Goal: Task Accomplishment & Management: Manage account settings

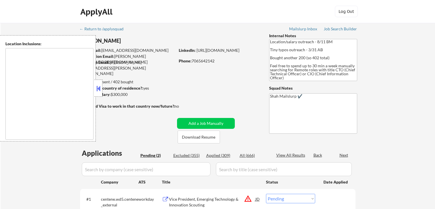
select select ""pending""
drag, startPoint x: 101, startPoint y: 86, endPoint x: 97, endPoint y: 82, distance: 5.3
click at [99, 84] on button at bounding box center [98, 88] width 6 height 9
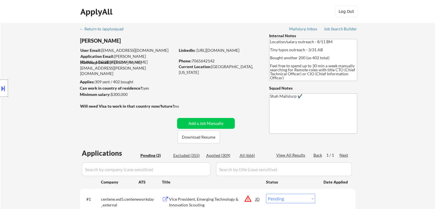
click at [51, 67] on div "Location Inclusions:" at bounding box center [51, 88] width 102 height 106
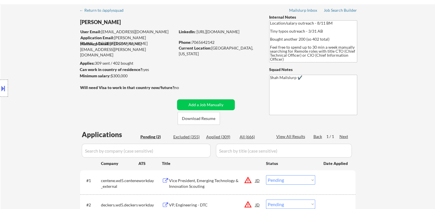
scroll to position [29, 0]
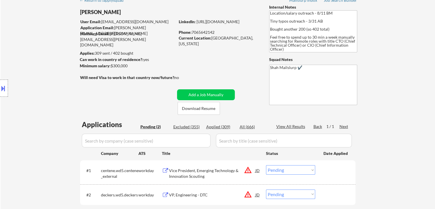
click at [48, 71] on div "Location Inclusions:" at bounding box center [51, 88] width 102 height 106
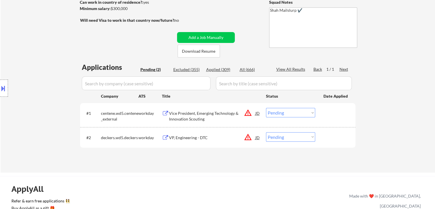
click at [37, 69] on div "Location Inclusions:" at bounding box center [51, 88] width 102 height 106
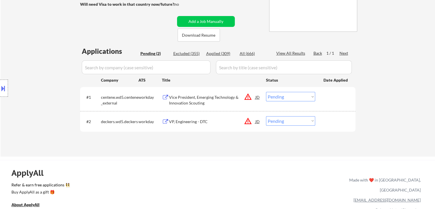
scroll to position [114, 0]
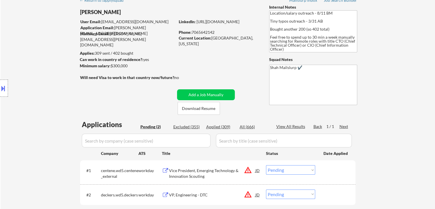
click at [33, 67] on div "Location Inclusions:" at bounding box center [51, 88] width 102 height 106
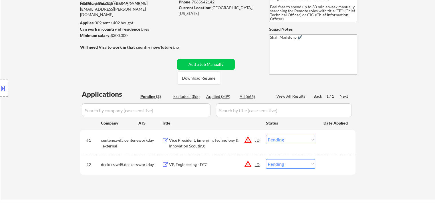
scroll to position [29, 0]
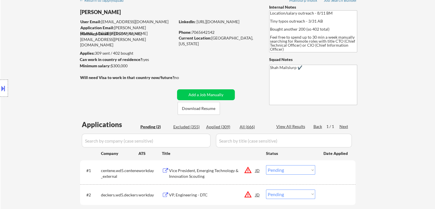
click at [30, 67] on div "Location Inclusions:" at bounding box center [51, 88] width 102 height 106
click at [22, 58] on div "Location Inclusions:" at bounding box center [51, 88] width 102 height 106
click at [18, 57] on div "Location Inclusions:" at bounding box center [51, 88] width 102 height 106
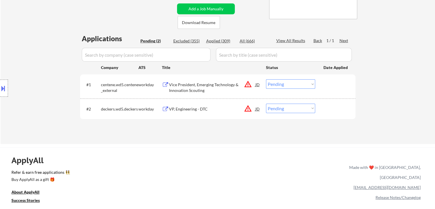
drag, startPoint x: 18, startPoint y: 53, endPoint x: 32, endPoint y: 58, distance: 14.5
click at [19, 53] on div "Location Inclusions:" at bounding box center [51, 88] width 102 height 106
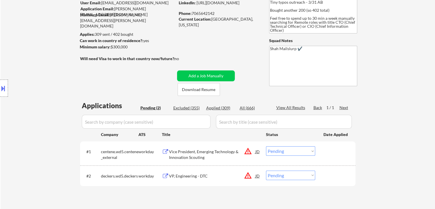
scroll to position [0, 0]
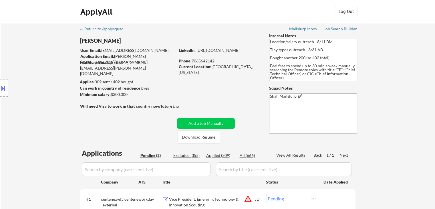
click at [32, 56] on div "Location Inclusions:" at bounding box center [51, 88] width 102 height 106
click at [30, 55] on div "Location Inclusions:" at bounding box center [51, 88] width 102 height 106
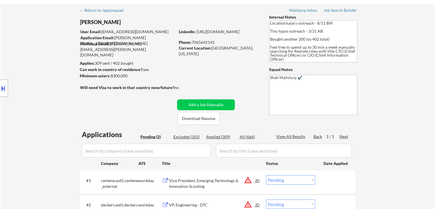
scroll to position [29, 0]
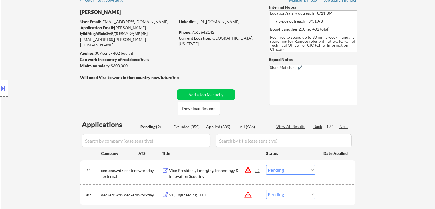
click at [30, 55] on div "Location Inclusions:" at bounding box center [51, 88] width 102 height 106
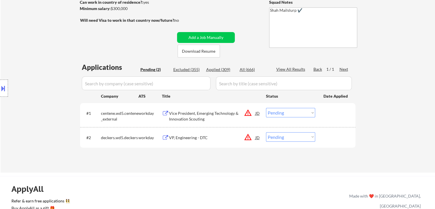
click at [28, 57] on div "Location Inclusions:" at bounding box center [51, 88] width 102 height 106
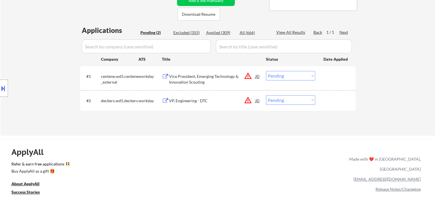
scroll to position [143, 0]
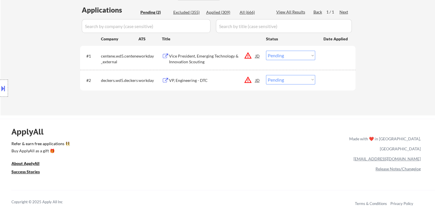
click at [25, 59] on div "Location Inclusions:" at bounding box center [51, 88] width 102 height 106
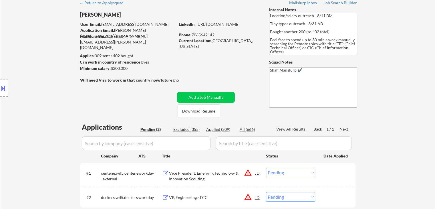
scroll to position [0, 0]
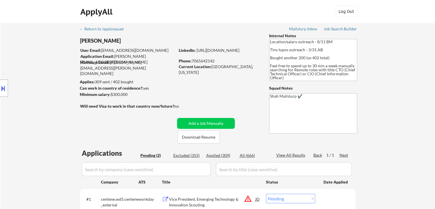
click at [25, 59] on div "Location Inclusions:" at bounding box center [51, 88] width 102 height 106
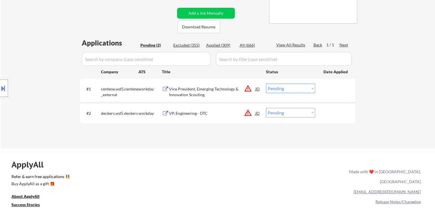
scroll to position [114, 0]
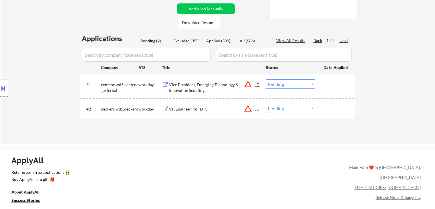
click at [29, 61] on div "Location Inclusions:" at bounding box center [51, 88] width 102 height 106
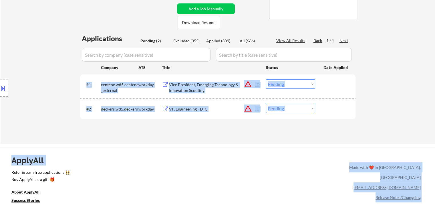
drag, startPoint x: 305, startPoint y: 127, endPoint x: 74, endPoint y: 70, distance: 237.8
click at [47, 68] on div "Location Inclusions:" at bounding box center [51, 88] width 102 height 106
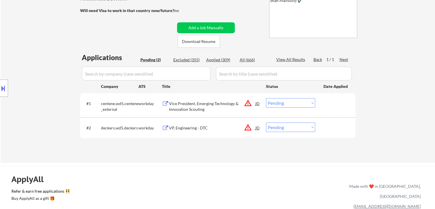
scroll to position [86, 0]
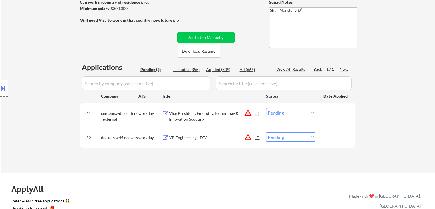
click at [57, 54] on div "Location Inclusions:" at bounding box center [51, 88] width 102 height 106
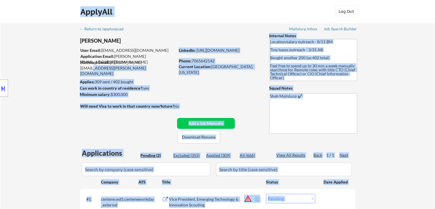
drag, startPoint x: 90, startPoint y: 53, endPoint x: 146, endPoint y: 60, distance: 56.7
click at [146, 60] on body "← Return to /applysquad Mailslurp Inbox Job Search Builder [PERSON_NAME] User E…" at bounding box center [217, 104] width 435 height 209
click at [34, 63] on div "Location Inclusions:" at bounding box center [51, 88] width 102 height 106
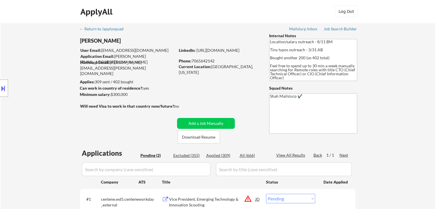
scroll to position [86, 0]
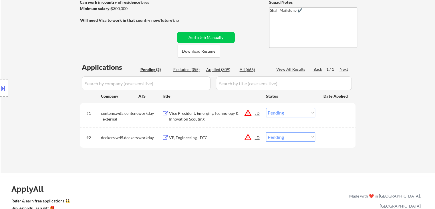
click at [41, 85] on div "Location Inclusions:" at bounding box center [51, 88] width 102 height 106
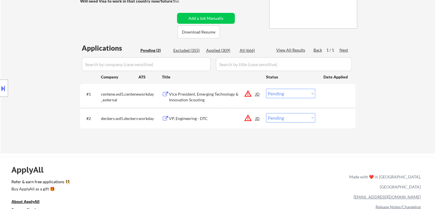
scroll to position [114, 0]
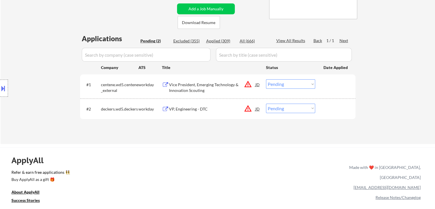
click at [46, 82] on div "Location Inclusions:" at bounding box center [51, 88] width 102 height 106
click at [47, 80] on div "Location Inclusions:" at bounding box center [51, 88] width 102 height 106
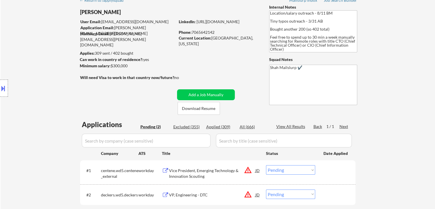
click at [43, 69] on div "Location Inclusions:" at bounding box center [51, 88] width 102 height 106
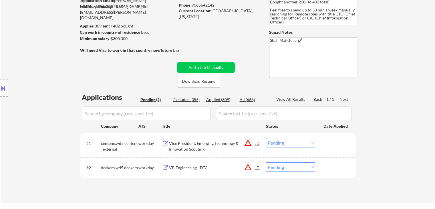
scroll to position [86, 0]
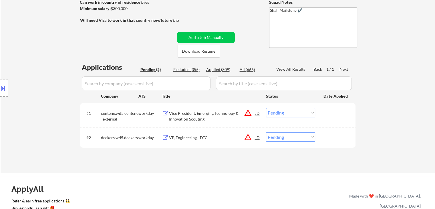
click at [43, 35] on div "Location Inclusions:" at bounding box center [51, 88] width 102 height 106
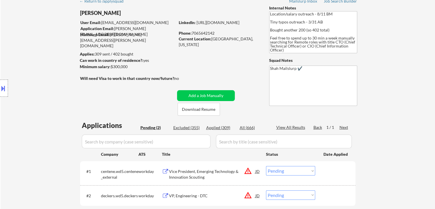
scroll to position [0, 0]
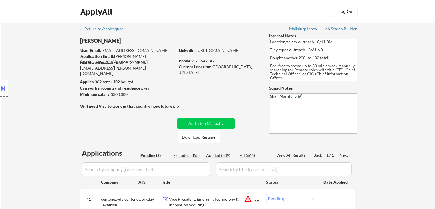
click at [43, 34] on div "← Return to /applysquad Mailslurp Inbox Job Search Builder [PERSON_NAME] User E…" at bounding box center [218, 140] width 434 height 235
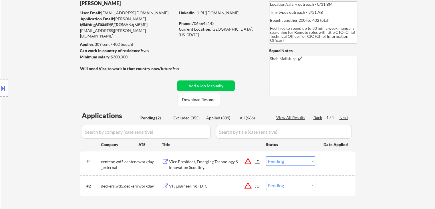
scroll to position [57, 0]
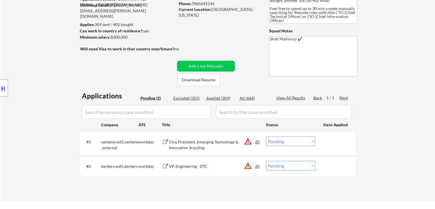
click at [43, 57] on div "Location Inclusions:" at bounding box center [51, 88] width 102 height 106
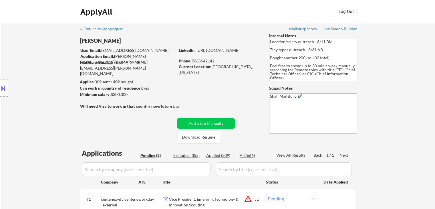
click at [34, 77] on div "Location Inclusions:" at bounding box center [51, 88] width 102 height 106
click at [32, 75] on div "Location Inclusions:" at bounding box center [51, 88] width 102 height 106
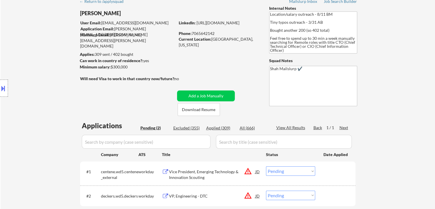
scroll to position [57, 0]
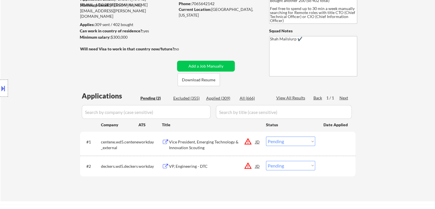
click at [32, 77] on div "Location Inclusions:" at bounding box center [51, 88] width 102 height 106
click at [32, 76] on div "Location Inclusions:" at bounding box center [51, 88] width 102 height 106
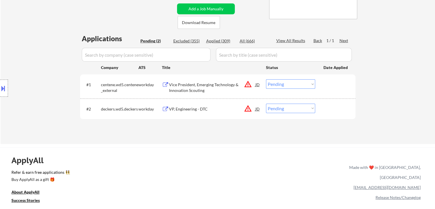
click at [32, 76] on div "Location Inclusions:" at bounding box center [51, 88] width 102 height 106
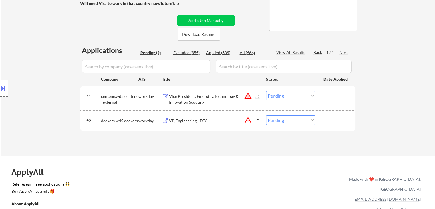
scroll to position [86, 0]
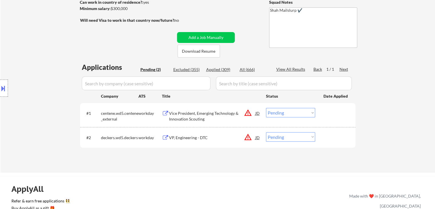
click at [51, 57] on div "Location Inclusions:" at bounding box center [51, 88] width 102 height 106
click at [53, 55] on div "Location Inclusions:" at bounding box center [51, 88] width 102 height 106
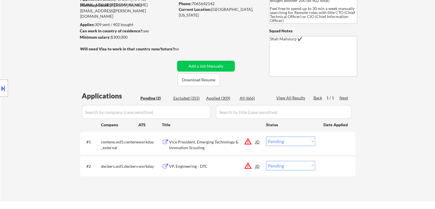
click at [53, 55] on div "Location Inclusions:" at bounding box center [51, 88] width 102 height 106
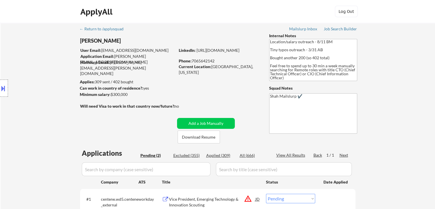
click at [53, 55] on div "Location Inclusions:" at bounding box center [51, 88] width 102 height 106
click at [25, 62] on div "Location Inclusions:" at bounding box center [51, 88] width 102 height 106
click at [54, 87] on div "Location Inclusions:" at bounding box center [51, 88] width 102 height 106
click at [43, 84] on div "Location Inclusions:" at bounding box center [51, 88] width 102 height 106
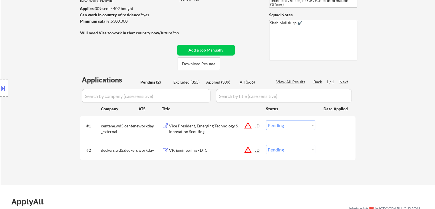
scroll to position [86, 0]
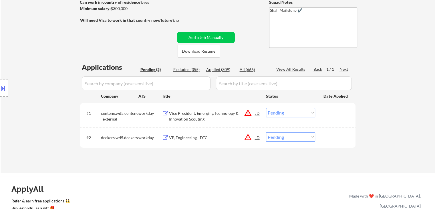
drag, startPoint x: 37, startPoint y: 84, endPoint x: 56, endPoint y: 83, distance: 19.7
click at [37, 83] on div "Location Inclusions:" at bounding box center [51, 88] width 102 height 106
click at [55, 77] on div "Location Inclusions:" at bounding box center [51, 88] width 102 height 106
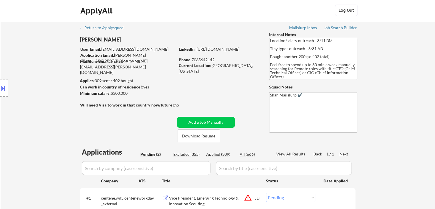
scroll to position [0, 0]
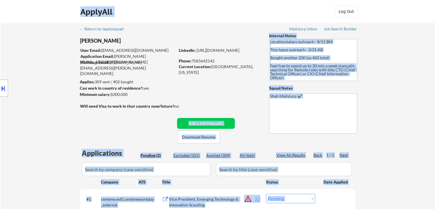
drag, startPoint x: 178, startPoint y: 106, endPoint x: 74, endPoint y: 103, distance: 104.3
click at [74, 103] on body "← Return to /applysquad Mailslurp Inbox Job Search Builder [PERSON_NAME] User E…" at bounding box center [217, 104] width 435 height 209
click at [55, 90] on div "Location Inclusions:" at bounding box center [51, 88] width 102 height 106
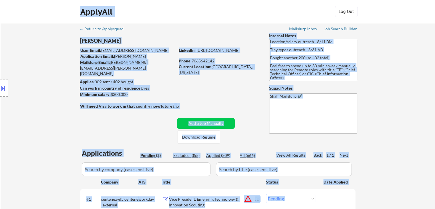
drag, startPoint x: 80, startPoint y: 77, endPoint x: 133, endPoint y: 78, distance: 52.6
click at [133, 78] on body "← Return to /applysquad Mailslurp Inbox Job Search Builder [PERSON_NAME] User E…" at bounding box center [217, 104] width 435 height 209
click at [149, 82] on div "Applies: 309 sent / 402 bought" at bounding box center [127, 82] width 95 height 6
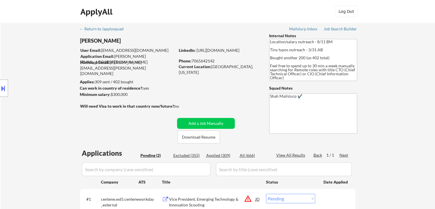
click at [43, 72] on div "Location Inclusions:" at bounding box center [51, 88] width 102 height 106
click at [44, 72] on div "Location Inclusions:" at bounding box center [51, 88] width 102 height 106
click at [45, 72] on div "Location Inclusions:" at bounding box center [51, 88] width 102 height 106
click at [45, 73] on div "Location Inclusions:" at bounding box center [51, 88] width 102 height 106
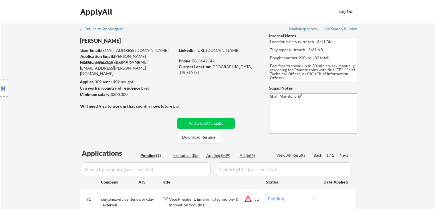
click at [42, 70] on div "Location Inclusions:" at bounding box center [51, 88] width 102 height 106
click at [43, 76] on div "Location Inclusions:" at bounding box center [51, 88] width 102 height 106
click at [35, 85] on div "Location Inclusions:" at bounding box center [51, 88] width 102 height 106
click at [44, 72] on div "Location Inclusions:" at bounding box center [51, 88] width 102 height 106
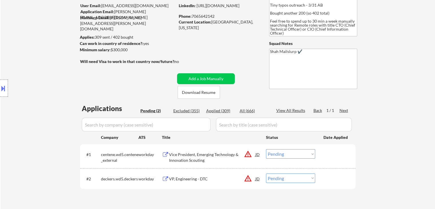
scroll to position [86, 0]
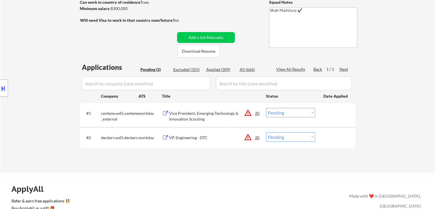
click at [45, 52] on div "Location Inclusions:" at bounding box center [51, 88] width 102 height 106
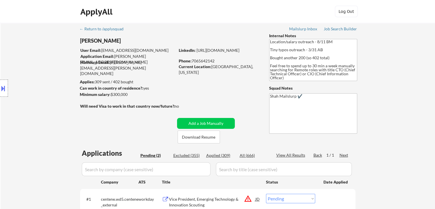
click at [40, 43] on div "Location Inclusions:" at bounding box center [51, 88] width 102 height 106
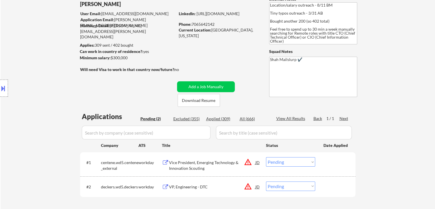
scroll to position [57, 0]
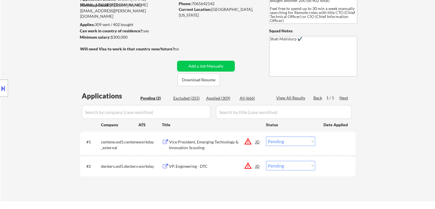
click at [40, 43] on div "Location Inclusions:" at bounding box center [51, 88] width 102 height 106
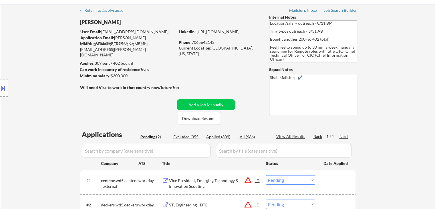
scroll to position [0, 0]
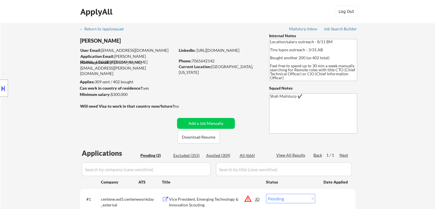
click at [38, 79] on div "Location Inclusions:" at bounding box center [51, 88] width 102 height 106
